Goal: Information Seeking & Learning: Find contact information

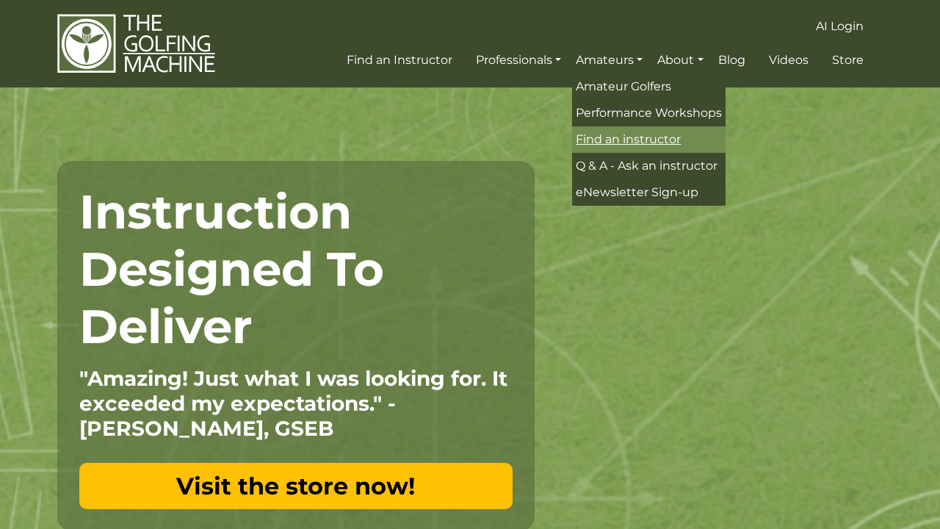
click at [643, 133] on span "Find an instructor" at bounding box center [628, 139] width 105 height 14
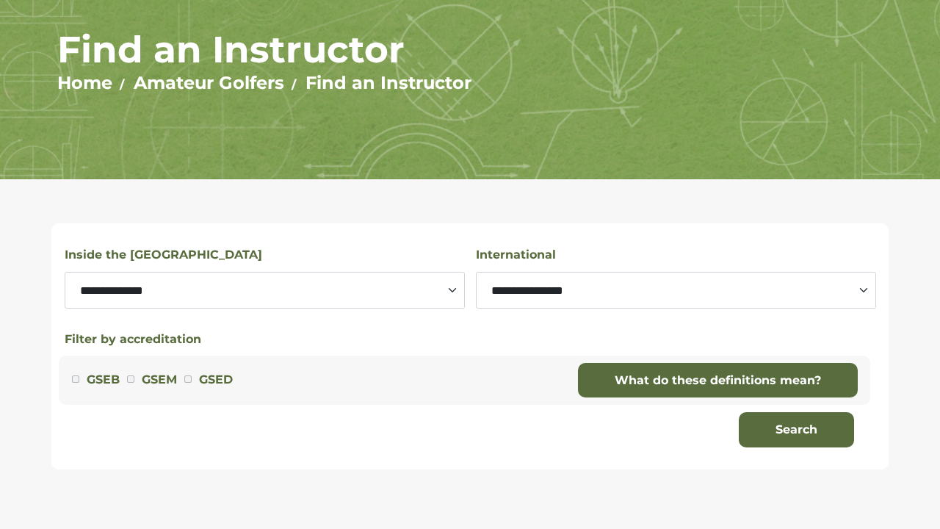
scroll to position [148, 0]
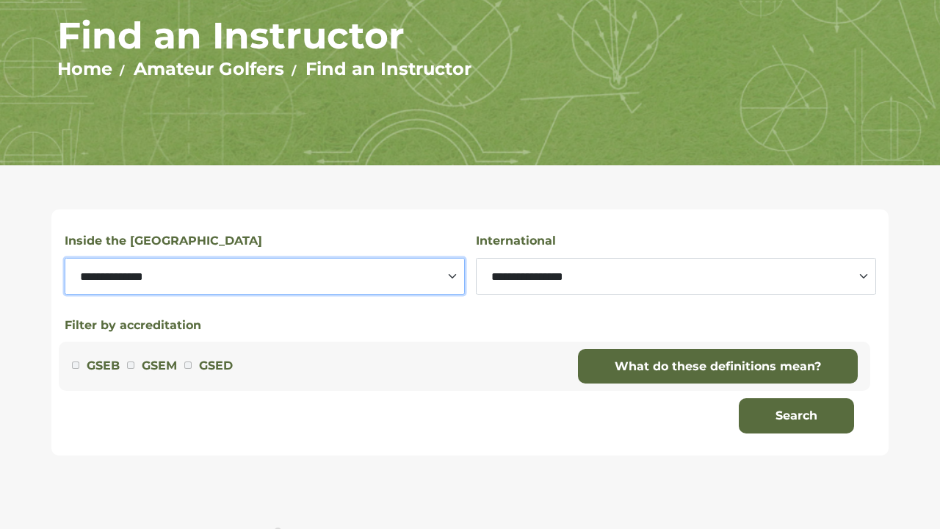
click at [312, 270] on select "**********" at bounding box center [265, 276] width 400 height 37
select select "********"
click at [65, 258] on select "**********" at bounding box center [265, 276] width 400 height 37
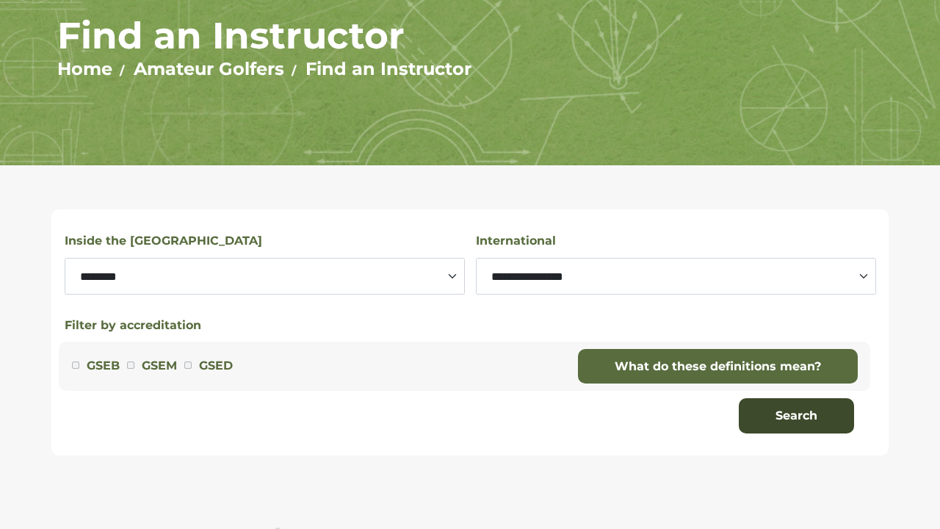
click at [805, 427] on button "Search" at bounding box center [796, 415] width 115 height 35
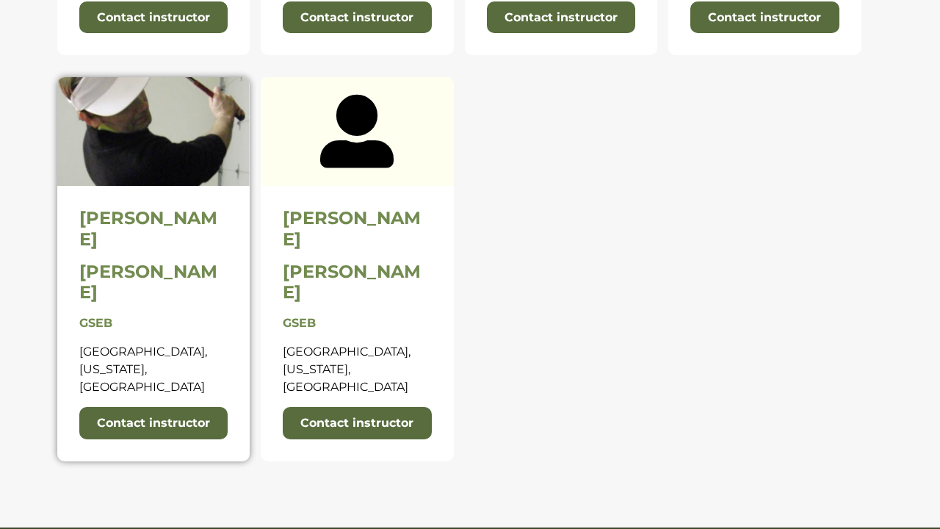
scroll to position [972, 0]
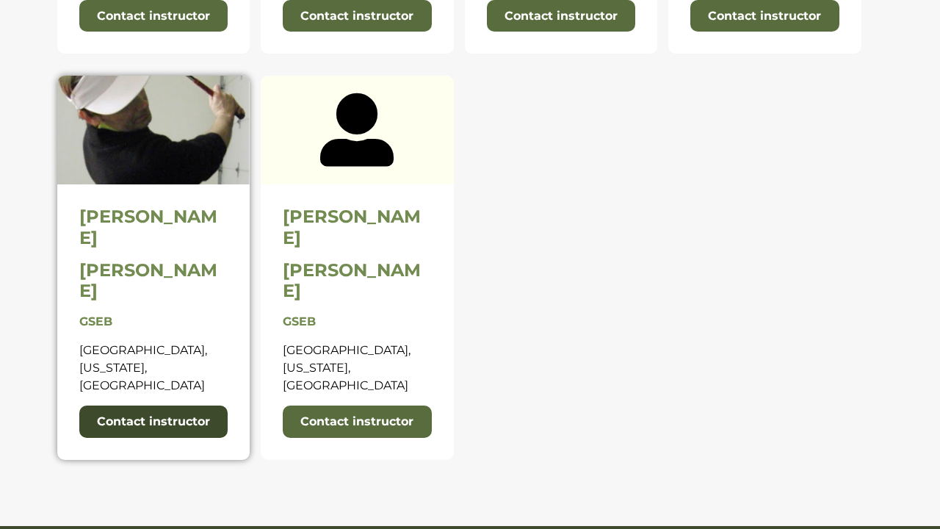
click at [183, 405] on link "Contact instructor" at bounding box center [153, 421] width 149 height 32
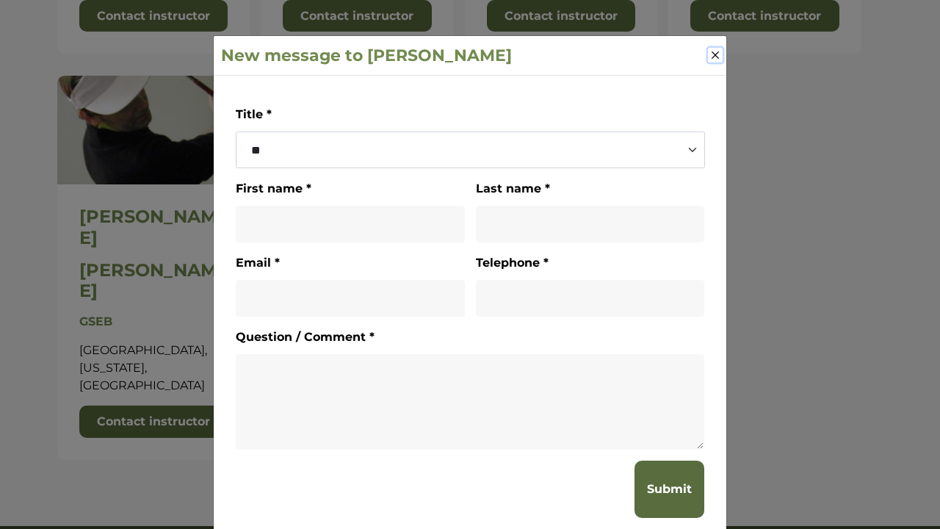
click at [714, 57] on button "Close" at bounding box center [715, 55] width 15 height 15
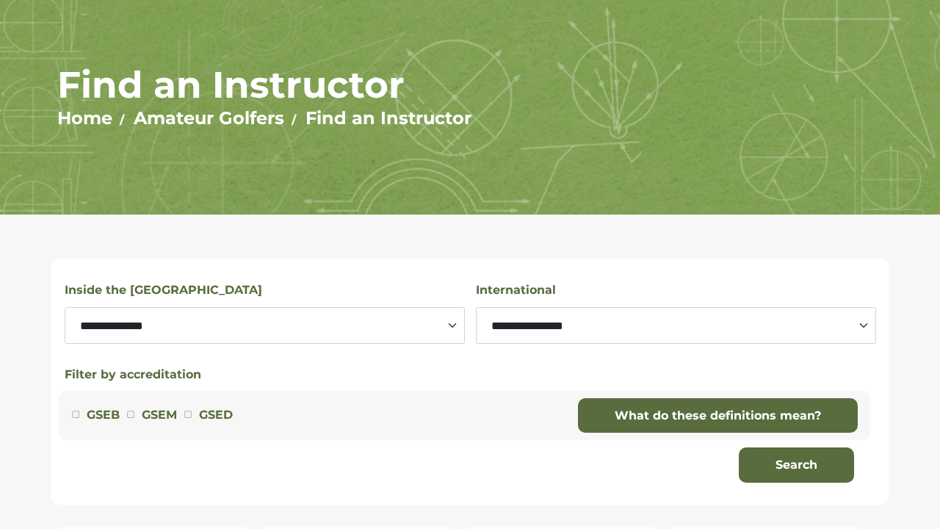
scroll to position [0, 0]
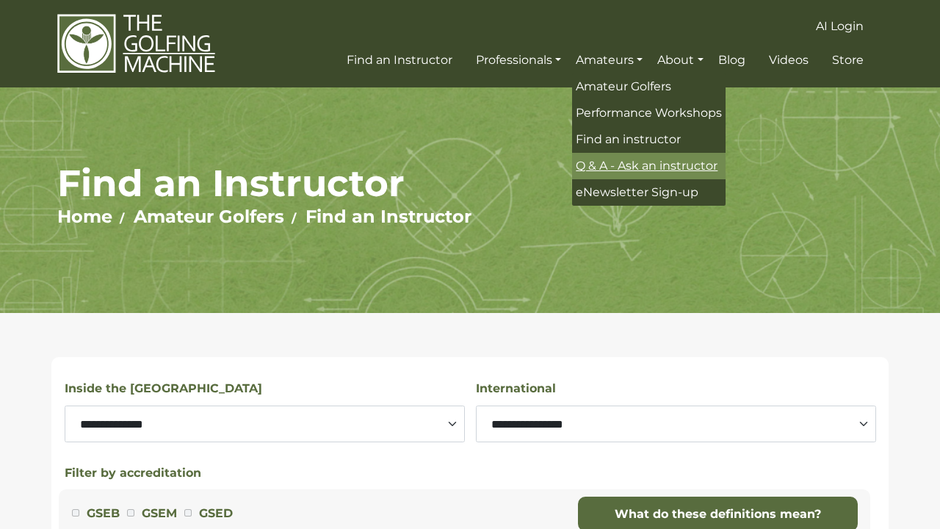
click at [662, 168] on span "Q & A - Ask an instructor" at bounding box center [647, 166] width 142 height 14
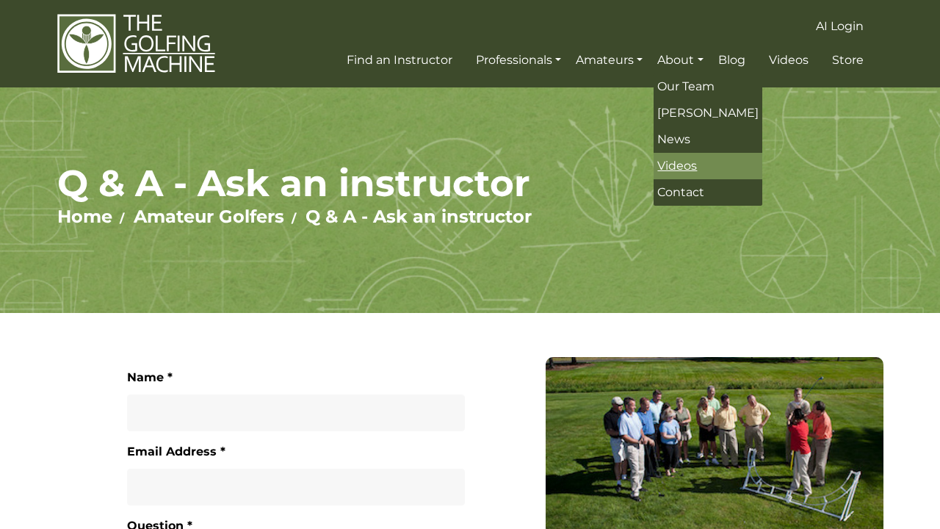
click at [675, 173] on span "Videos" at bounding box center [677, 166] width 40 height 14
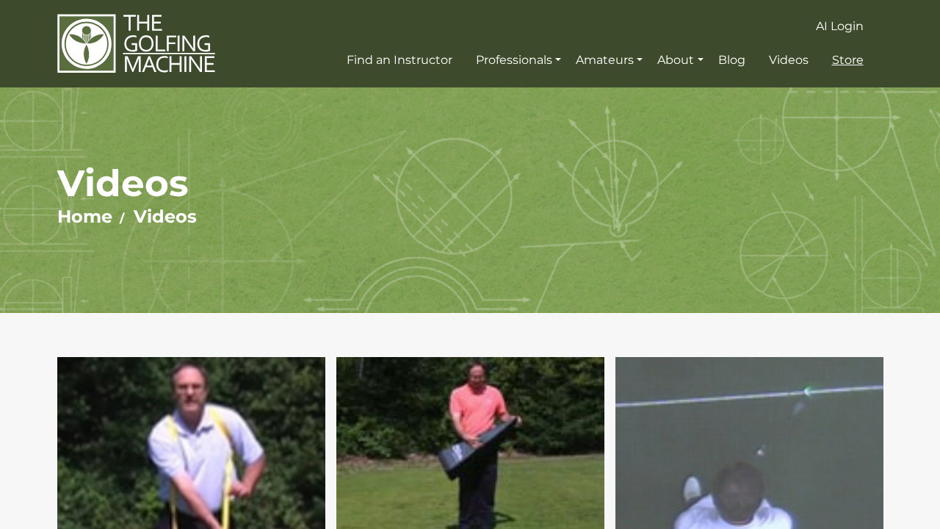
click at [846, 61] on span "Store" at bounding box center [848, 60] width 32 height 14
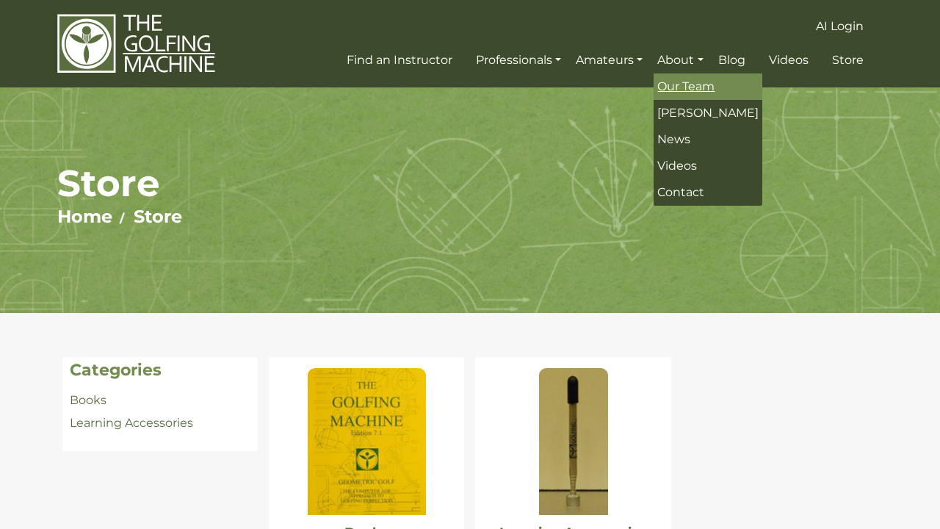
click at [690, 86] on span "Our Team" at bounding box center [685, 86] width 57 height 14
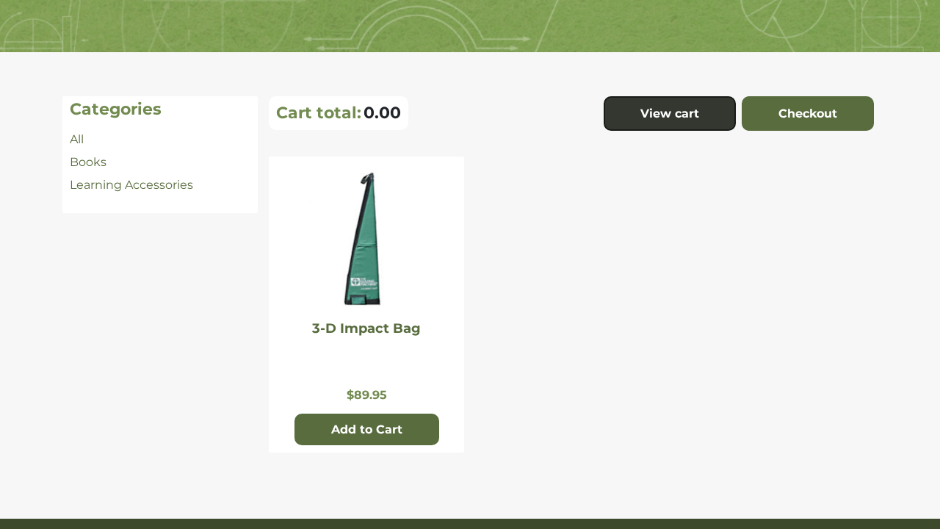
scroll to position [261, 0]
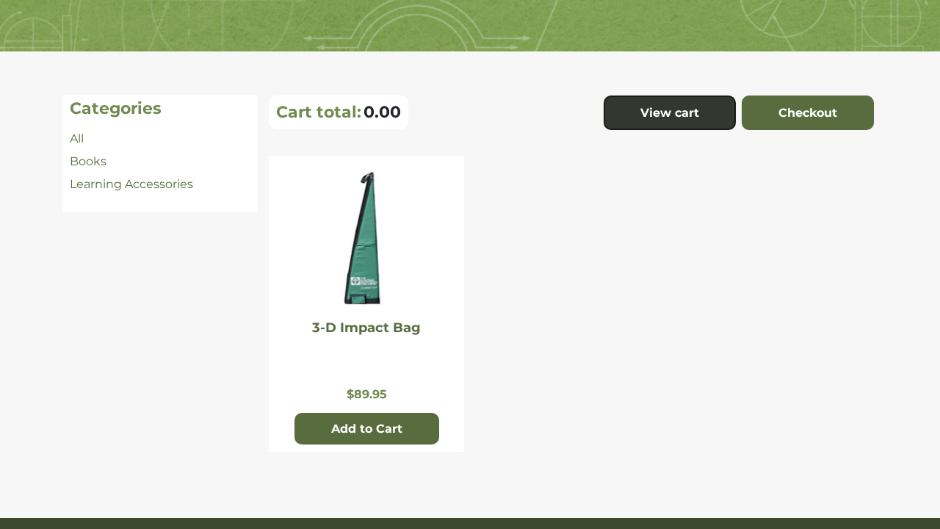
click at [347, 258] on img at bounding box center [366, 240] width 117 height 147
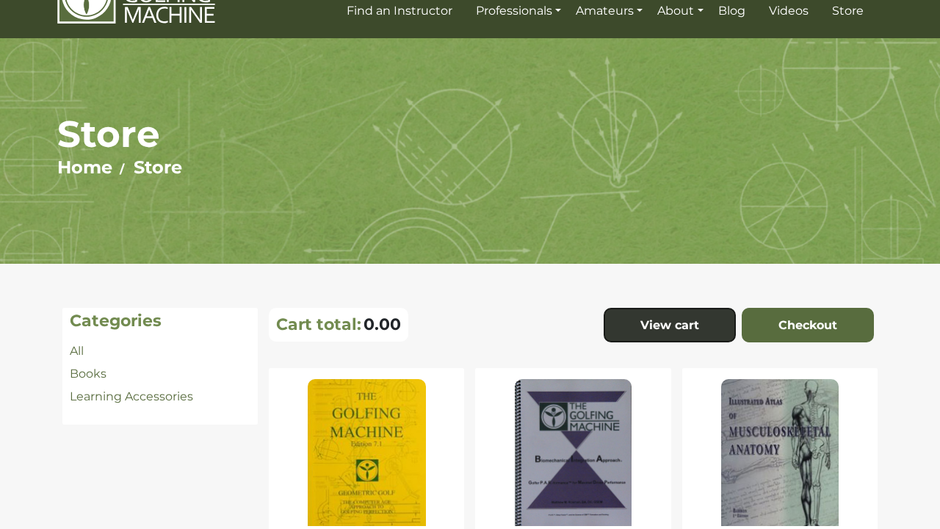
scroll to position [50, 0]
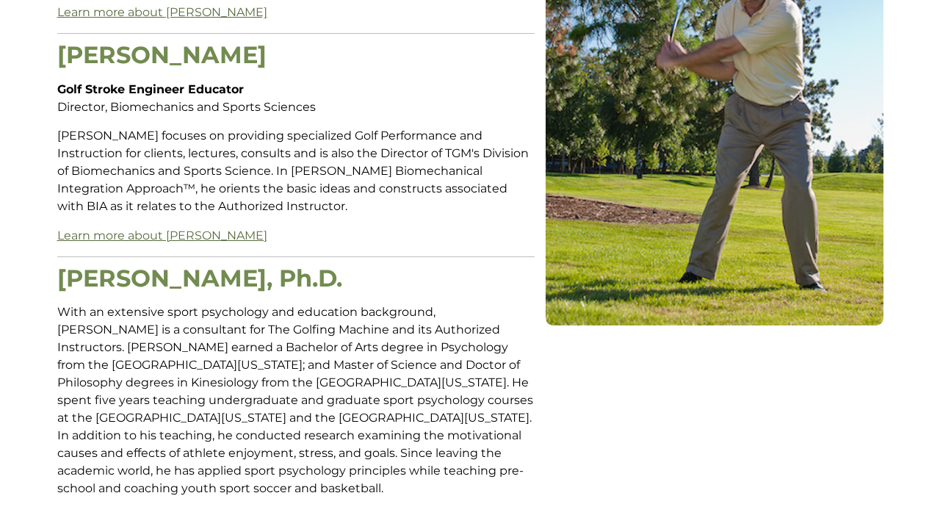
scroll to position [691, 0]
